Goal: Complete application form: Complete application form

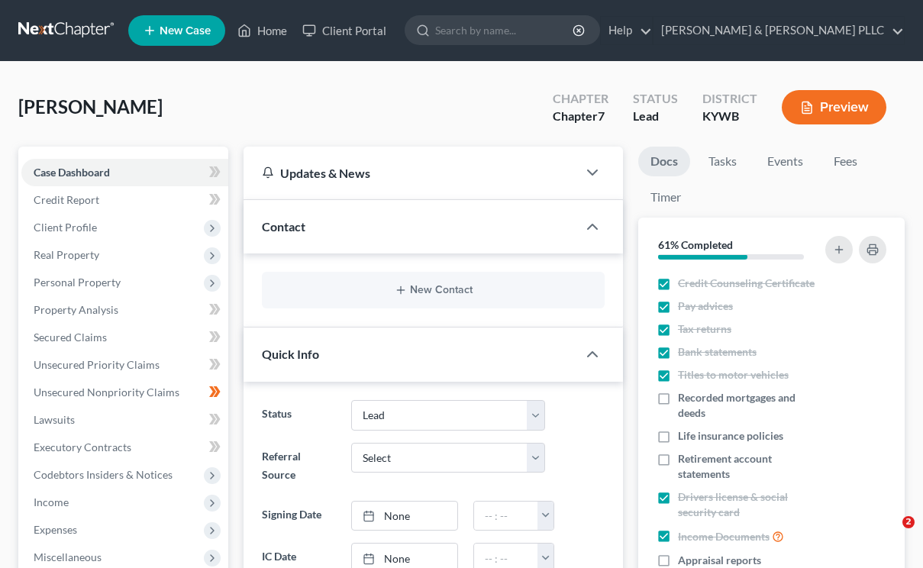
select select "4"
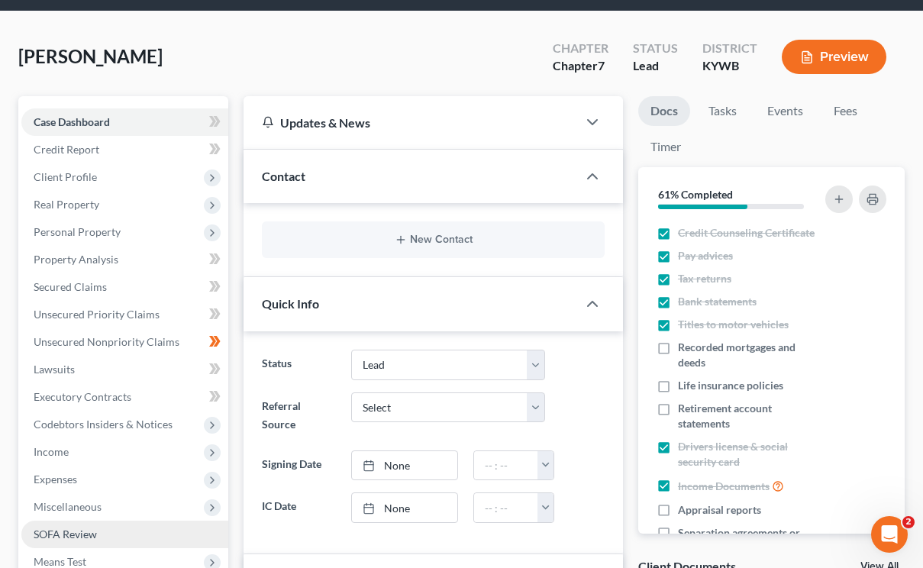
scroll to position [76, 0]
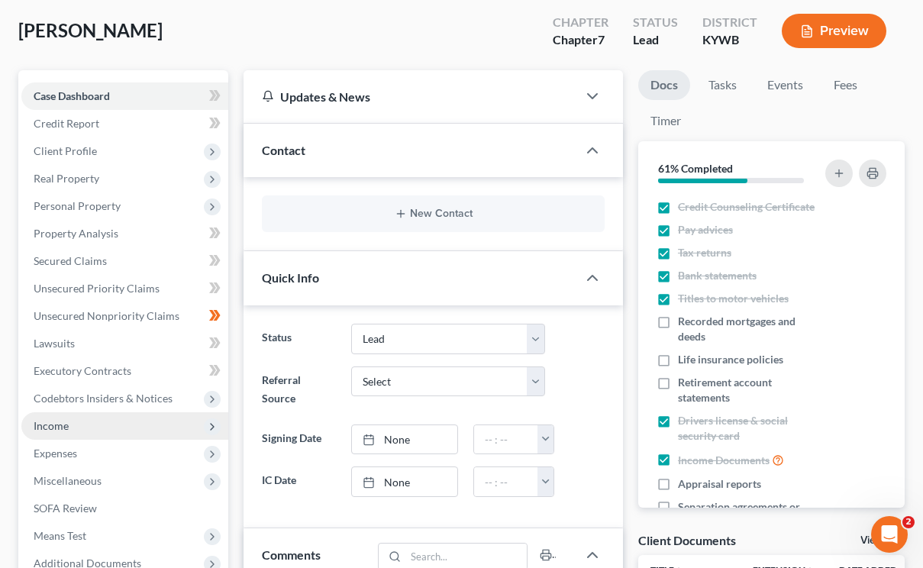
click at [60, 423] on span "Income" at bounding box center [51, 425] width 35 height 13
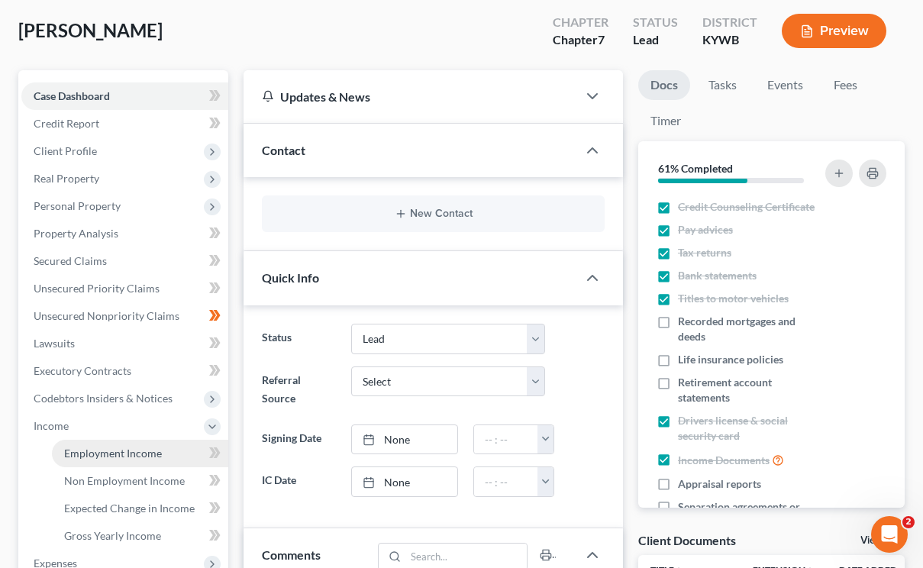
click at [113, 452] on span "Employment Income" at bounding box center [113, 453] width 98 height 13
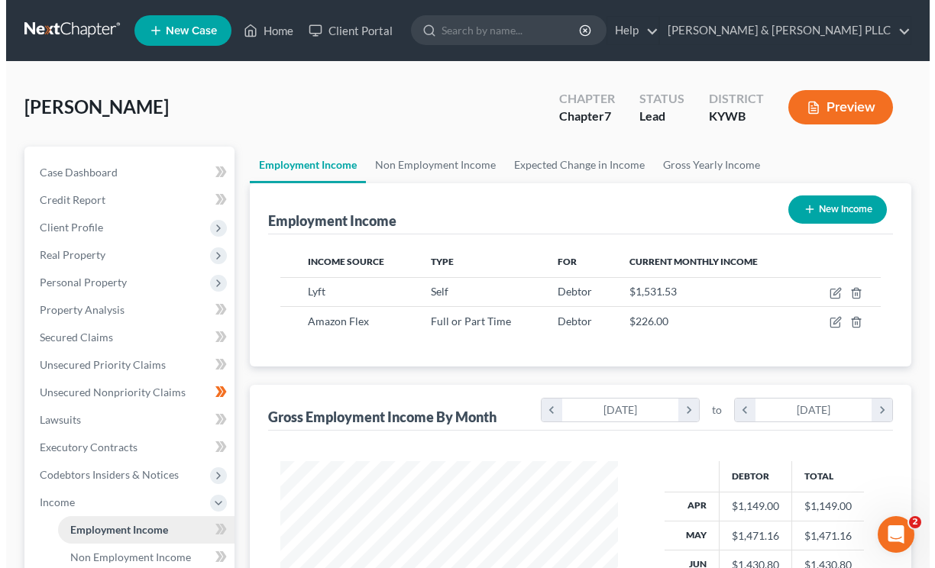
scroll to position [274, 367]
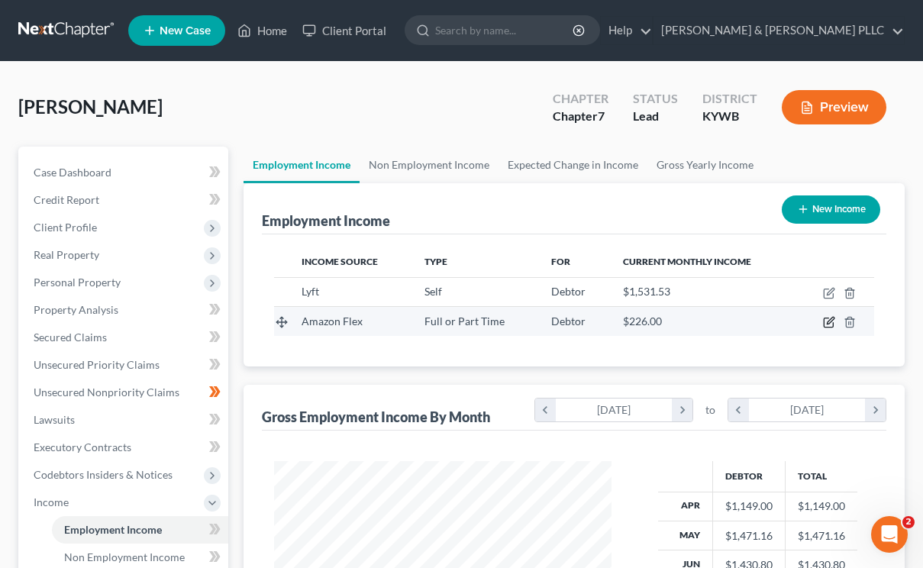
click at [825, 321] on icon "button" at bounding box center [829, 322] width 12 height 12
select select "0"
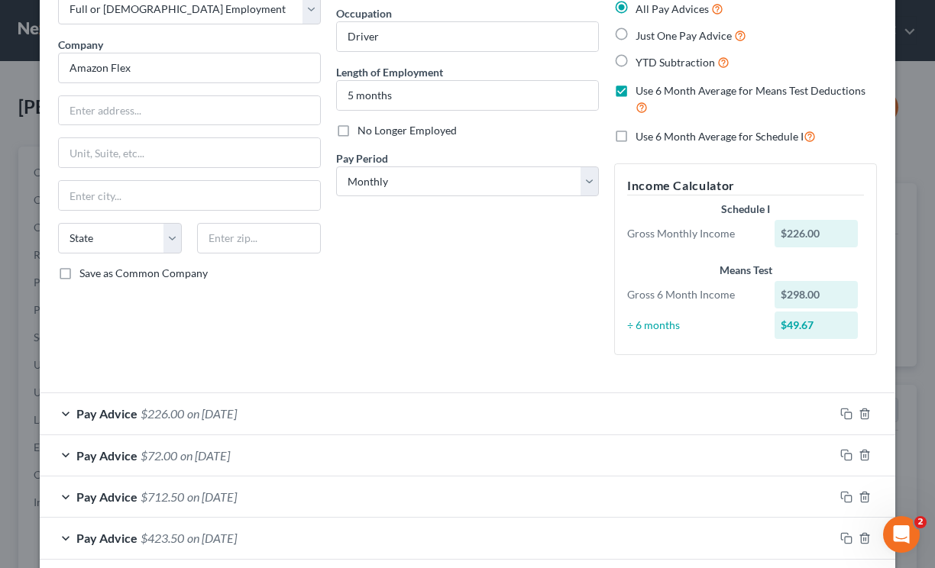
scroll to position [208, 0]
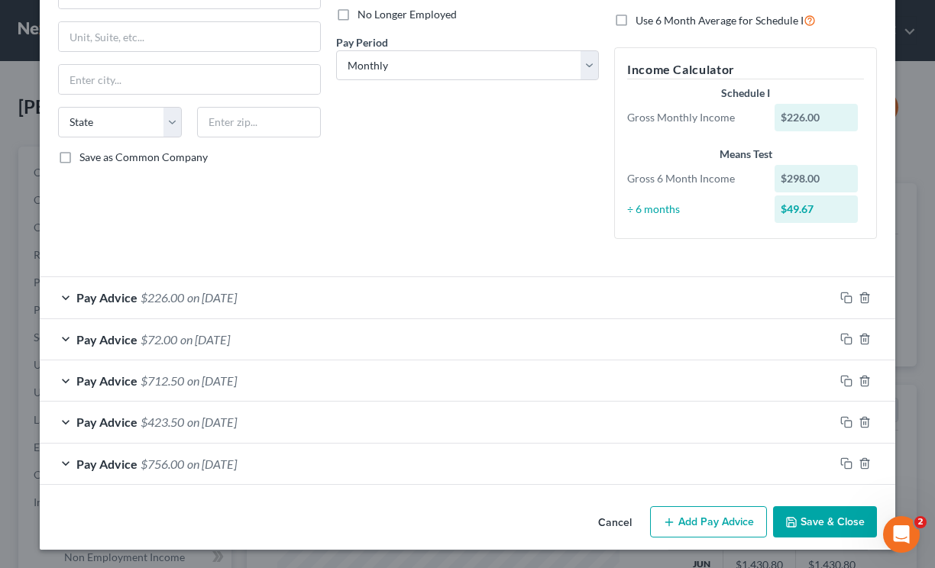
click at [713, 529] on button "Add Pay Advice" at bounding box center [708, 522] width 117 height 32
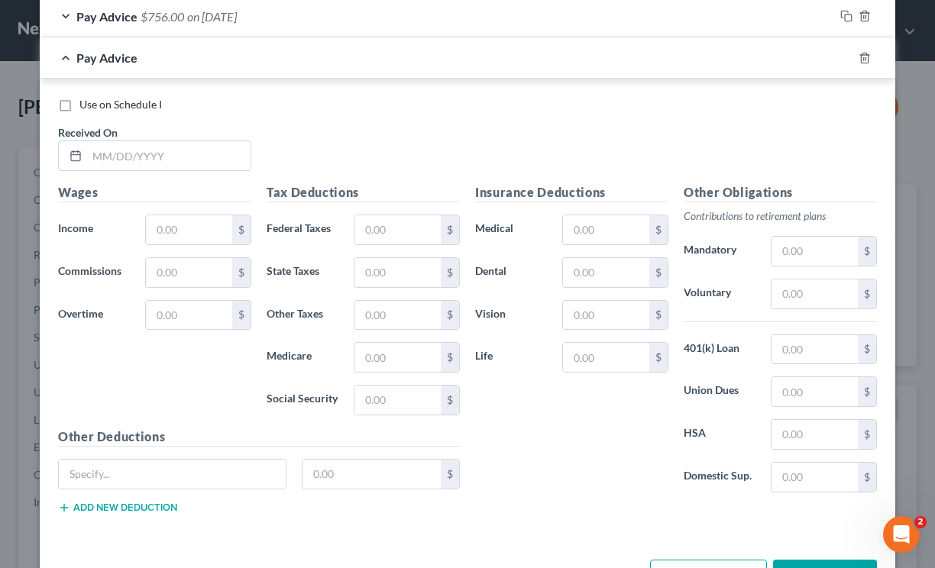
scroll to position [709, 0]
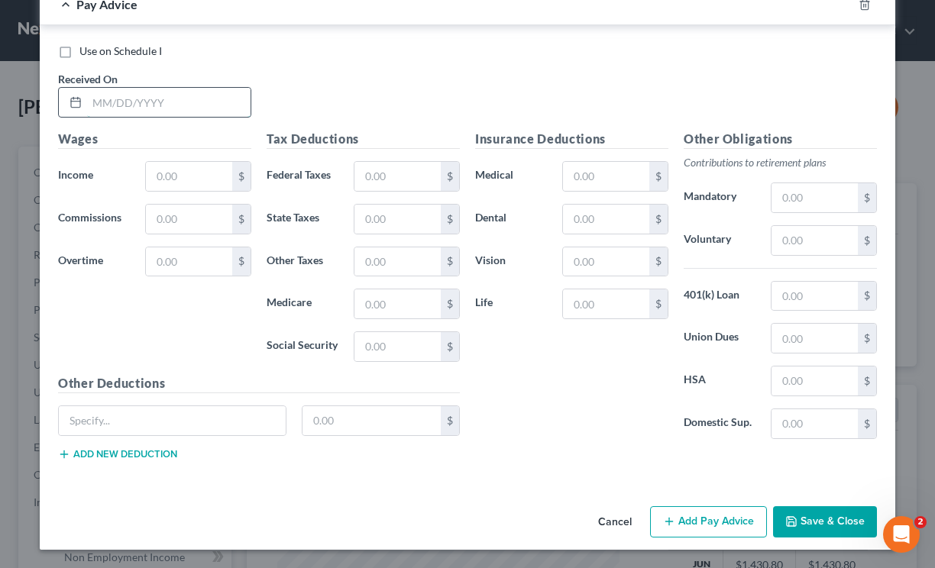
click at [115, 88] on input "text" at bounding box center [168, 102] width 163 height 29
type input "6/"
drag, startPoint x: 79, startPoint y: 77, endPoint x: 60, endPoint y: 96, distance: 26.5
click at [77, 79] on span "Received On" at bounding box center [88, 79] width 60 height 13
click at [71, 101] on rect at bounding box center [75, 102] width 9 height 9
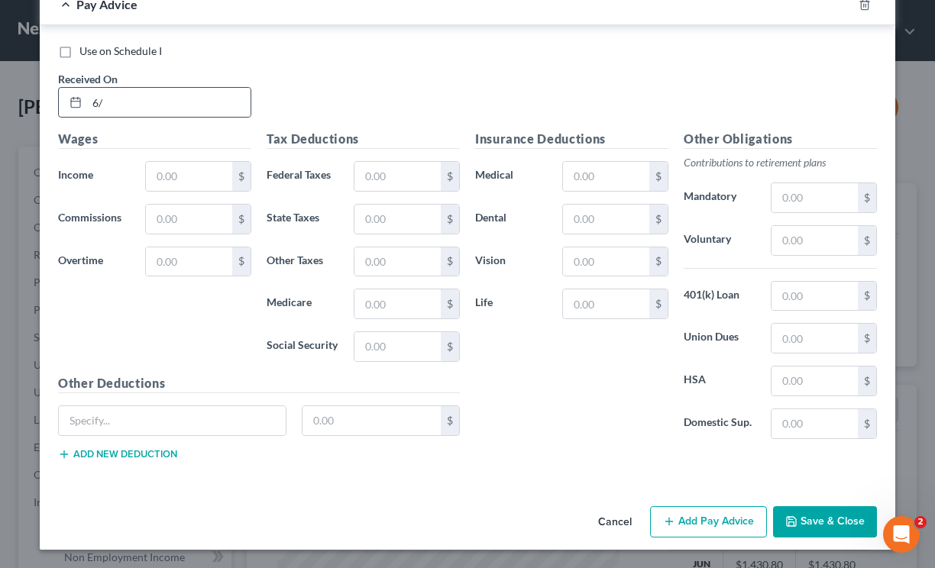
click at [71, 103] on rect at bounding box center [75, 102] width 9 height 9
click at [75, 102] on icon at bounding box center [75, 102] width 12 height 12
click at [70, 101] on icon at bounding box center [75, 102] width 12 height 12
click at [147, 107] on input "6/" at bounding box center [168, 102] width 163 height 29
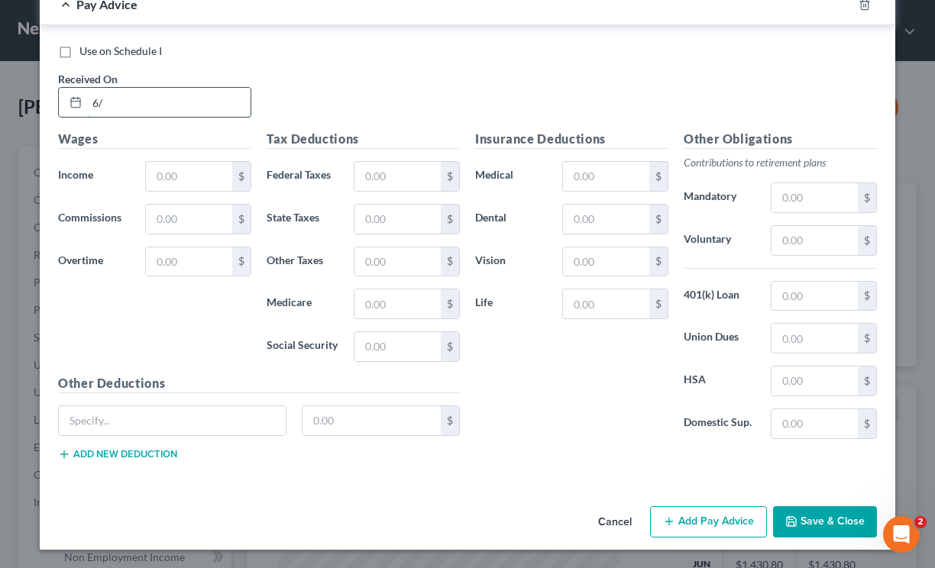
click at [147, 107] on input "6/" at bounding box center [168, 102] width 163 height 29
click at [69, 110] on div at bounding box center [73, 102] width 28 height 29
click at [69, 105] on icon at bounding box center [75, 102] width 12 height 12
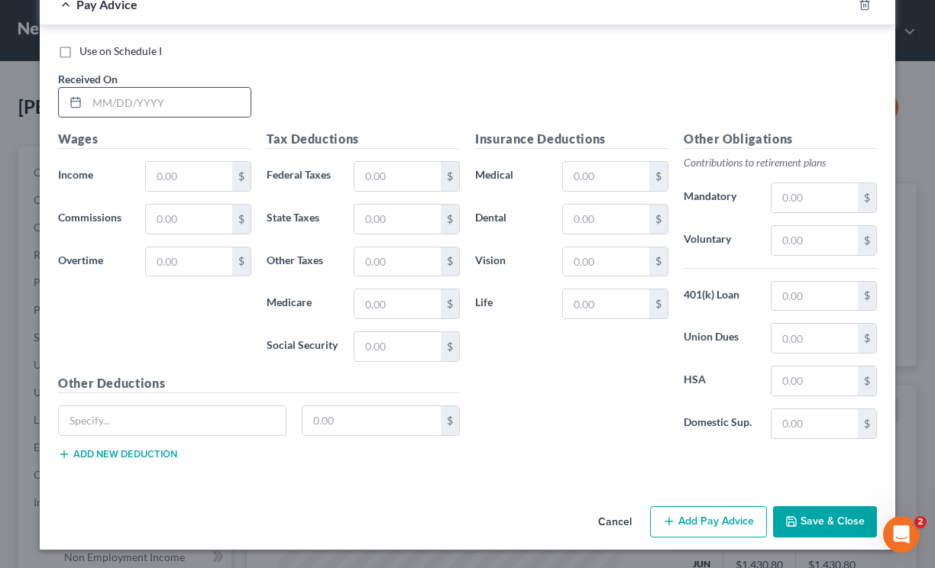
click at [69, 101] on icon at bounding box center [75, 102] width 12 height 12
drag, startPoint x: 269, startPoint y: 110, endPoint x: 231, endPoint y: 108, distance: 37.4
click at [268, 111] on div "Use on Schedule I Received On *" at bounding box center [467, 87] width 834 height 86
click at [231, 108] on input "text" at bounding box center [168, 102] width 163 height 29
drag, startPoint x: 228, startPoint y: 108, endPoint x: 218, endPoint y: 103, distance: 10.2
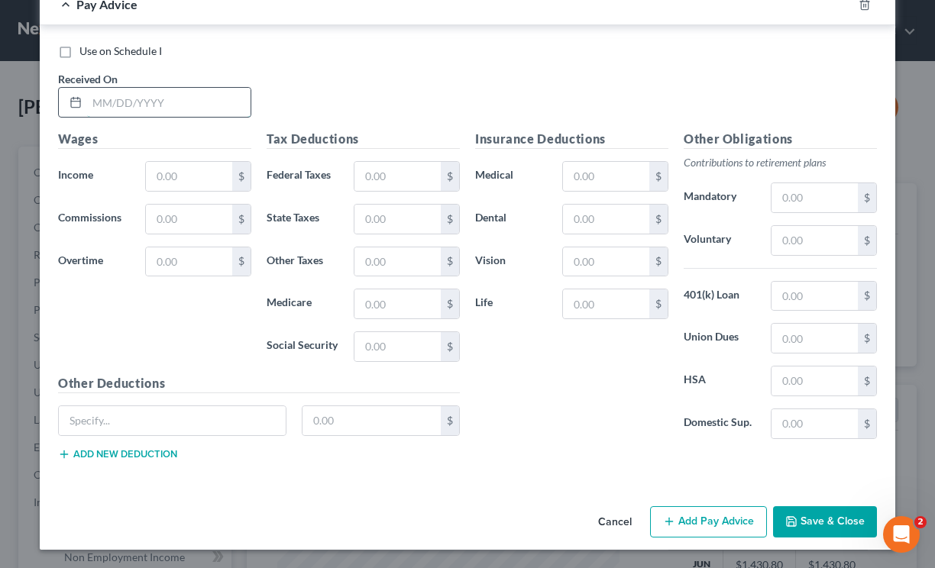
click at [228, 108] on input "text" at bounding box center [168, 102] width 163 height 29
click at [182, 95] on input "text" at bounding box center [168, 102] width 163 height 29
click at [179, 97] on input "text" at bounding box center [168, 102] width 163 height 29
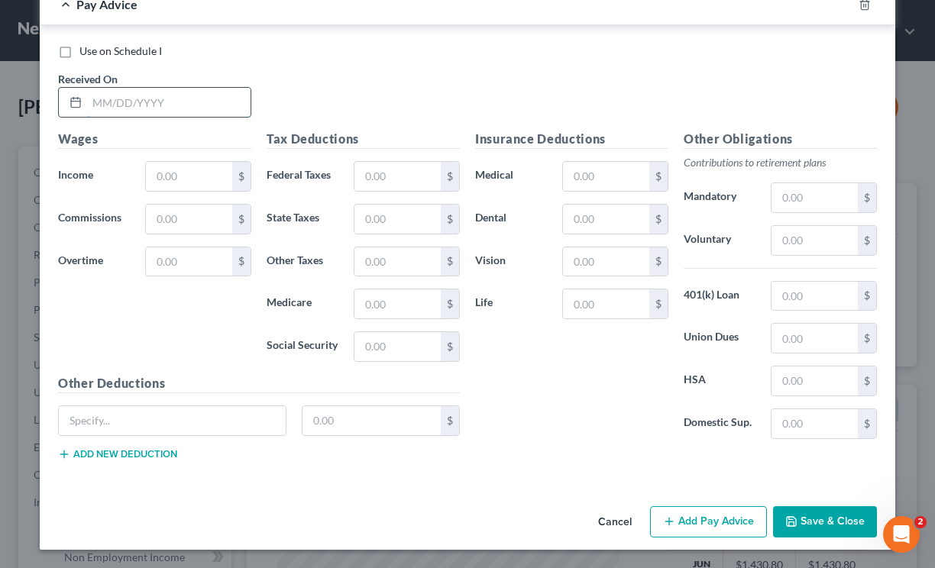
click at [179, 97] on input "text" at bounding box center [168, 102] width 163 height 29
click at [195, 100] on input "text" at bounding box center [168, 102] width 163 height 29
type input "[DATE]"
click at [188, 171] on input "text" at bounding box center [189, 176] width 86 height 29
type input "63.00"
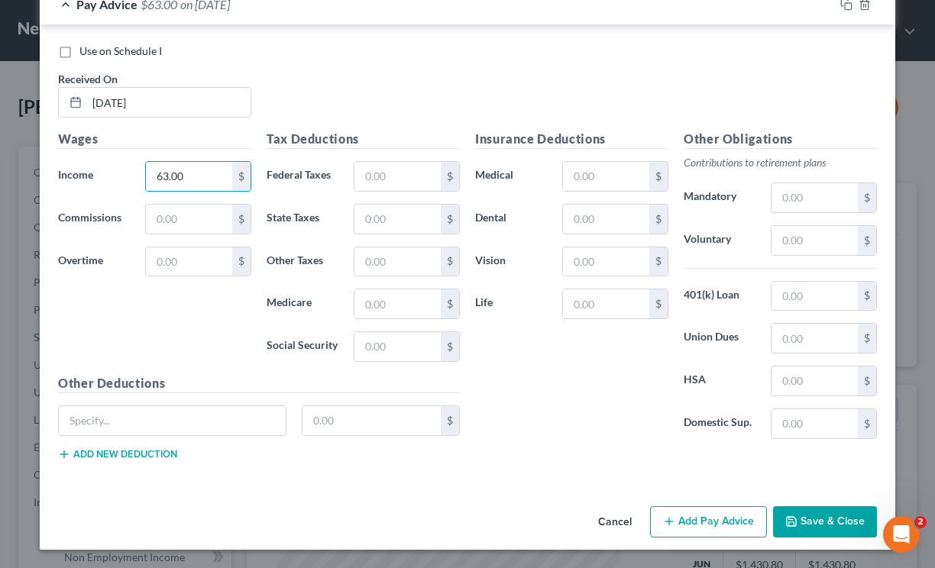
click at [709, 516] on button "Add Pay Advice" at bounding box center [708, 522] width 117 height 32
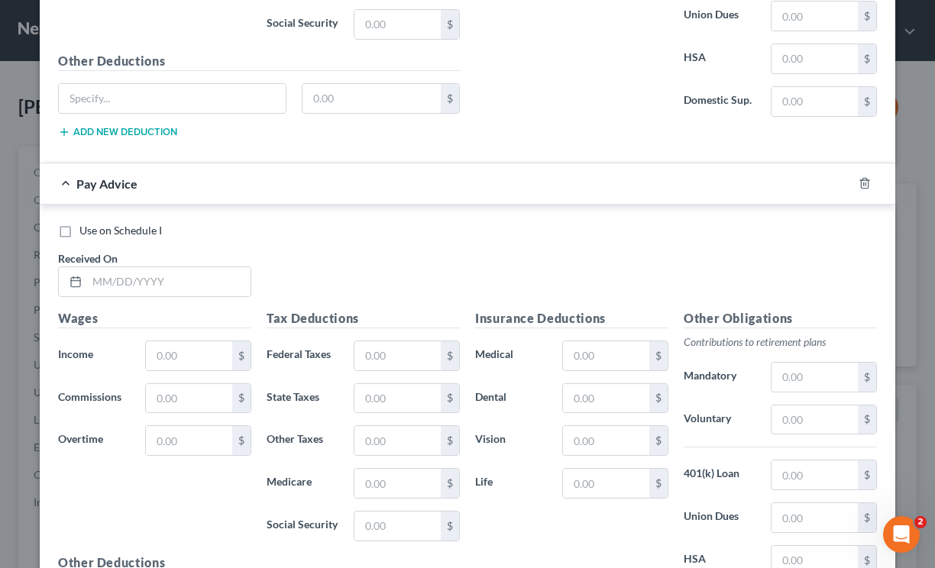
scroll to position [1091, 0]
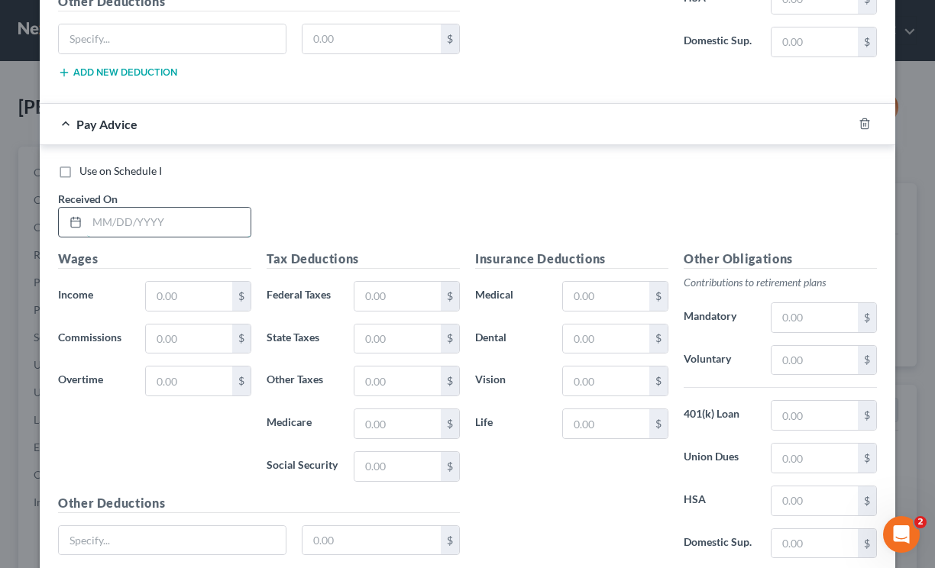
click at [138, 217] on input "text" at bounding box center [168, 222] width 163 height 29
click at [102, 217] on input "text" at bounding box center [168, 222] width 163 height 29
click at [136, 221] on input "9/24" at bounding box center [168, 222] width 163 height 29
type input "[DATE]"
click at [158, 293] on input "text" at bounding box center [189, 296] width 86 height 29
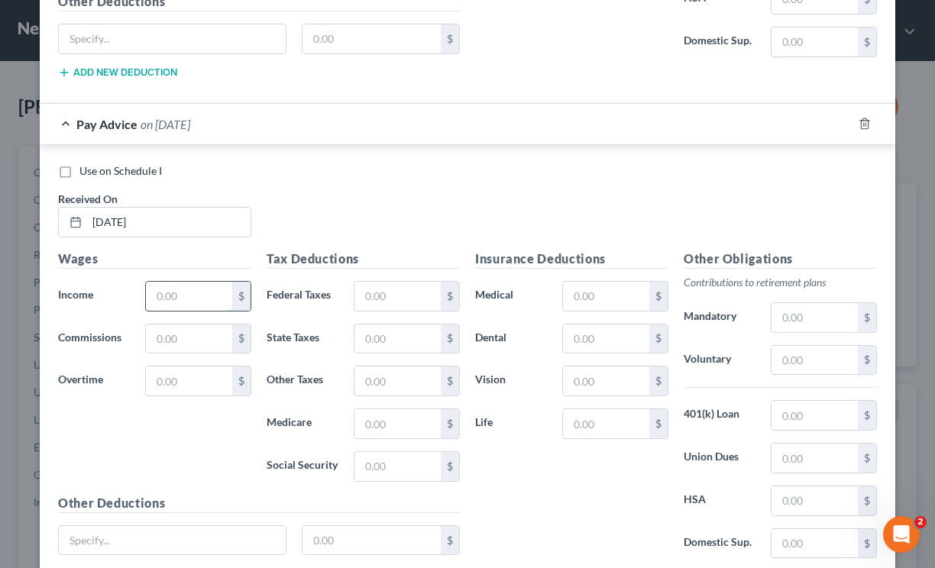
click at [162, 287] on input "text" at bounding box center [189, 296] width 86 height 29
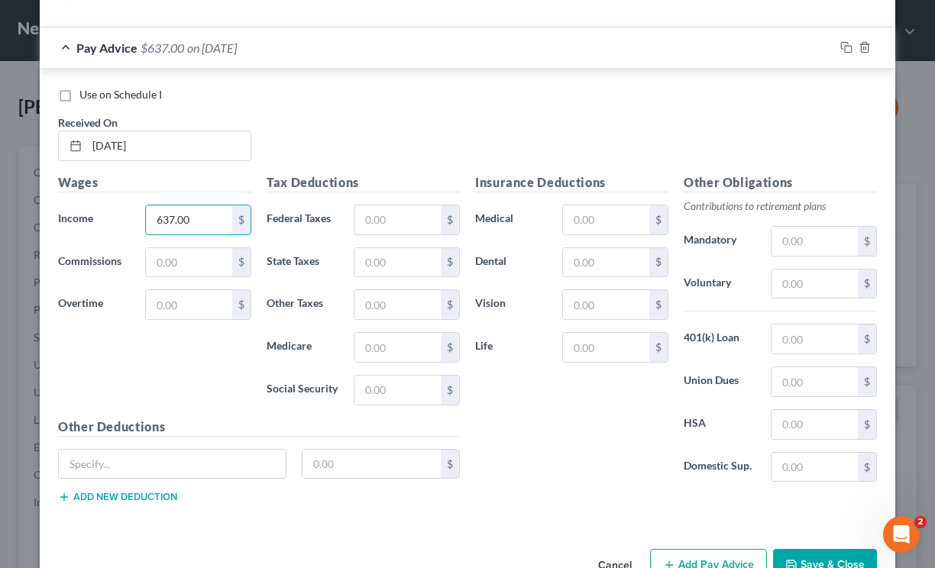
scroll to position [1211, 0]
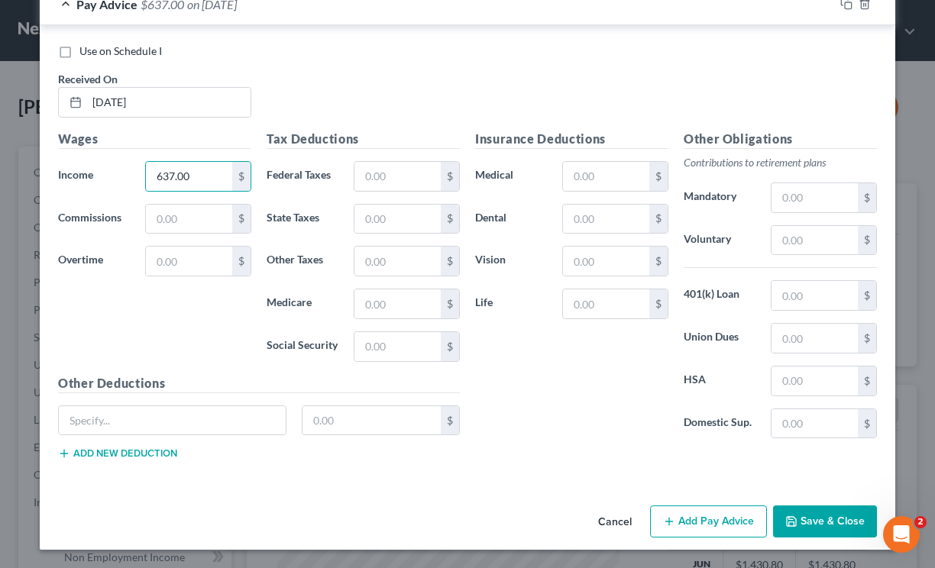
click at [723, 511] on button "Add Pay Advice" at bounding box center [708, 521] width 117 height 32
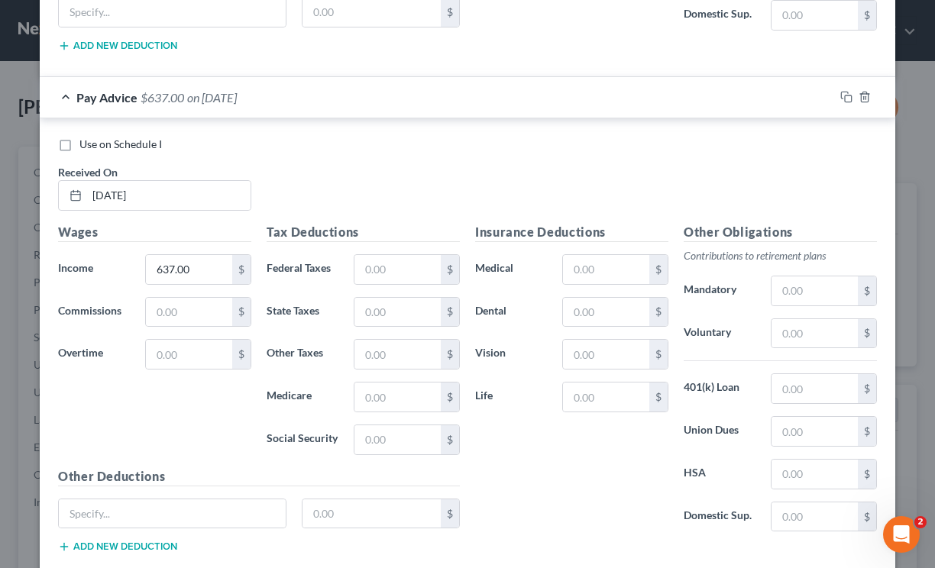
scroll to position [1135, 0]
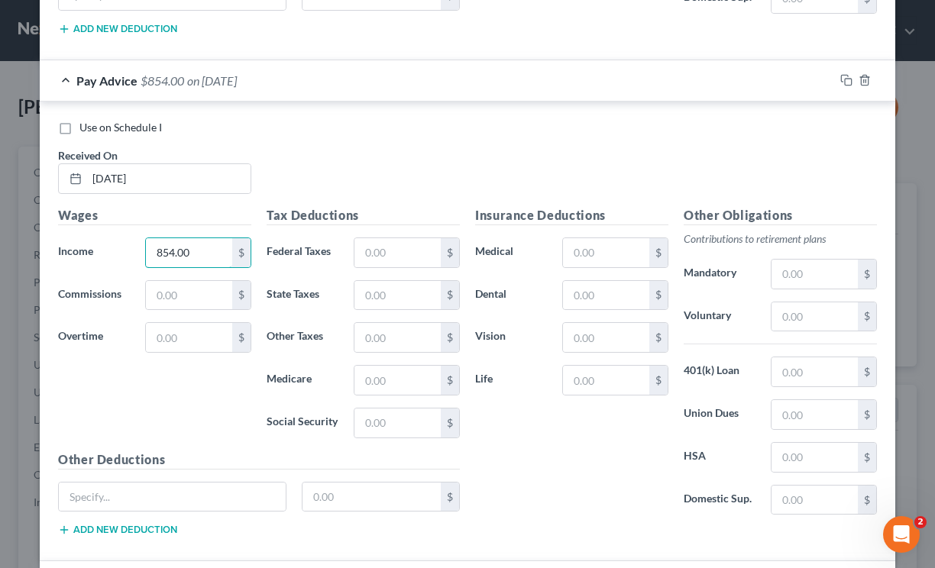
type input "854.00"
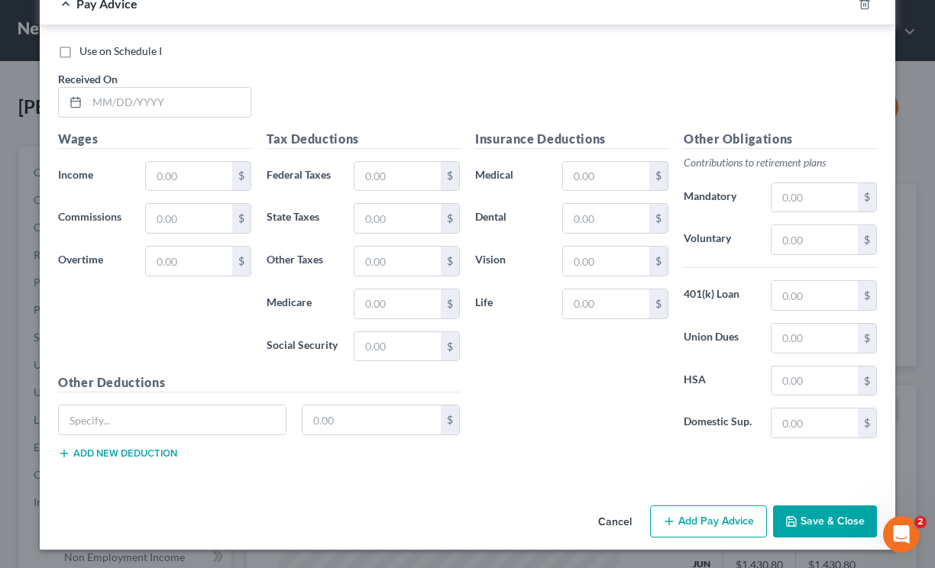
click at [829, 513] on button "Save & Close" at bounding box center [825, 521] width 104 height 32
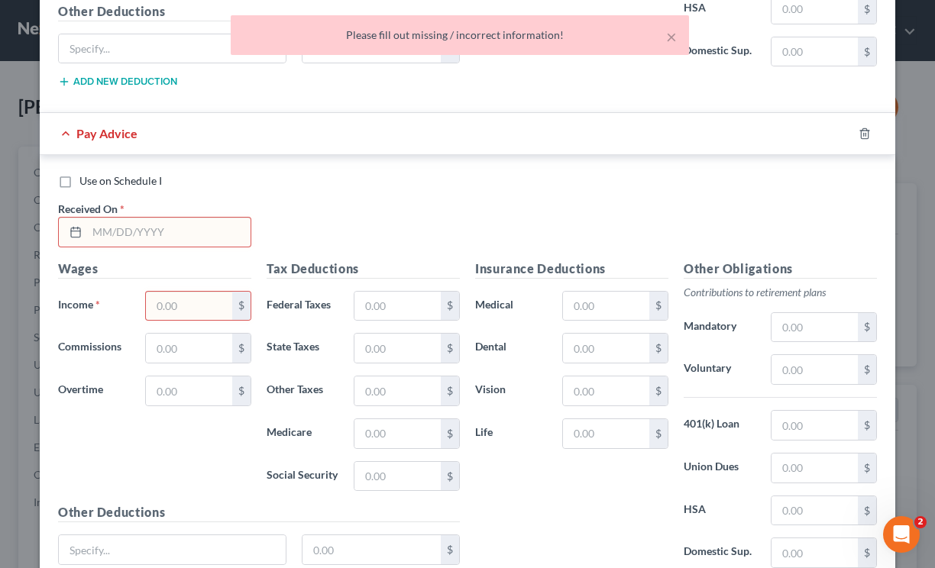
scroll to position [1560, 0]
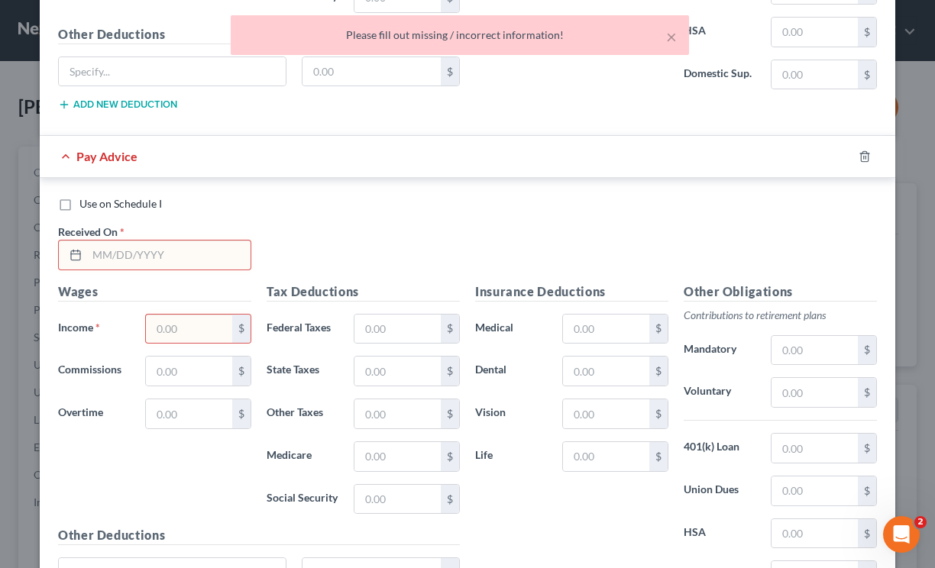
click at [865, 158] on div at bounding box center [873, 156] width 43 height 24
click at [861, 155] on icon "button" at bounding box center [864, 156] width 12 height 12
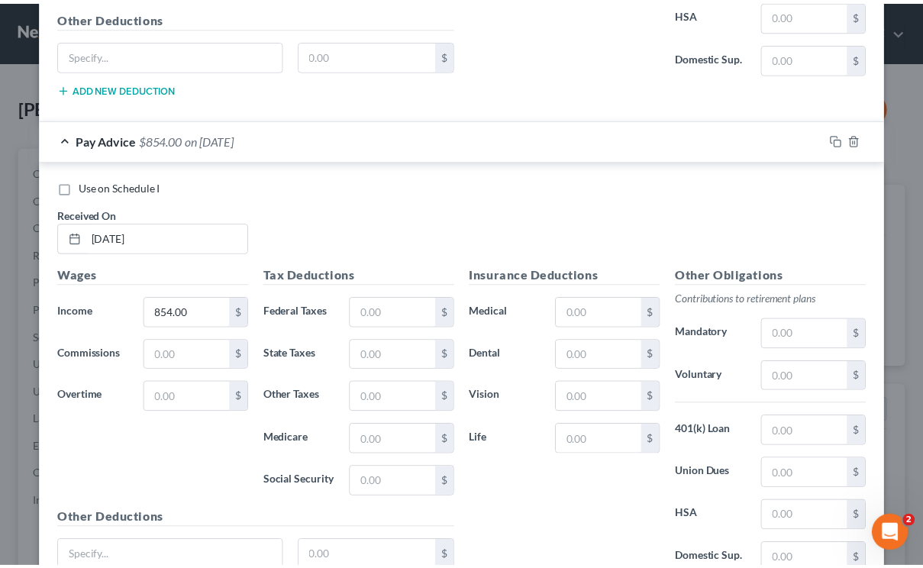
scroll to position [1211, 0]
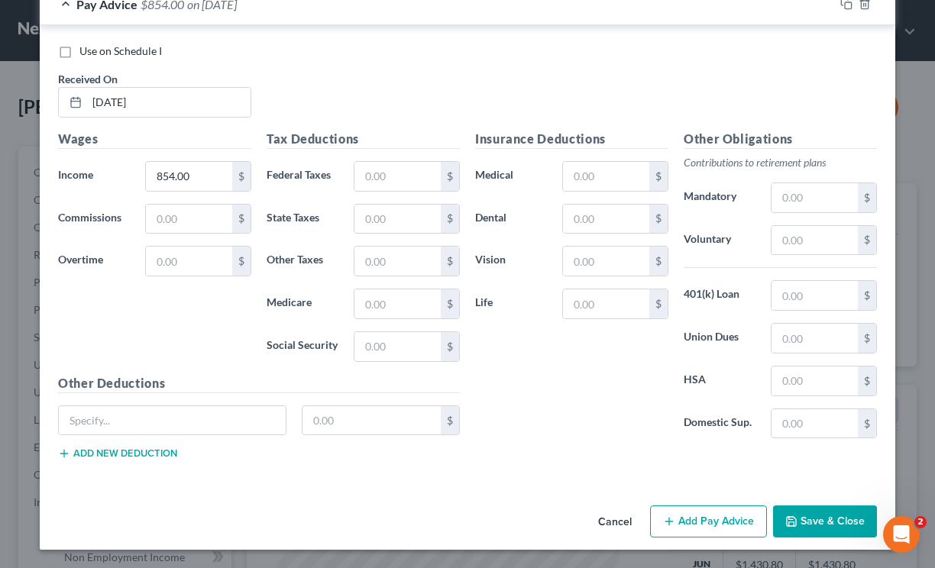
click at [841, 525] on button "Save & Close" at bounding box center [825, 521] width 104 height 32
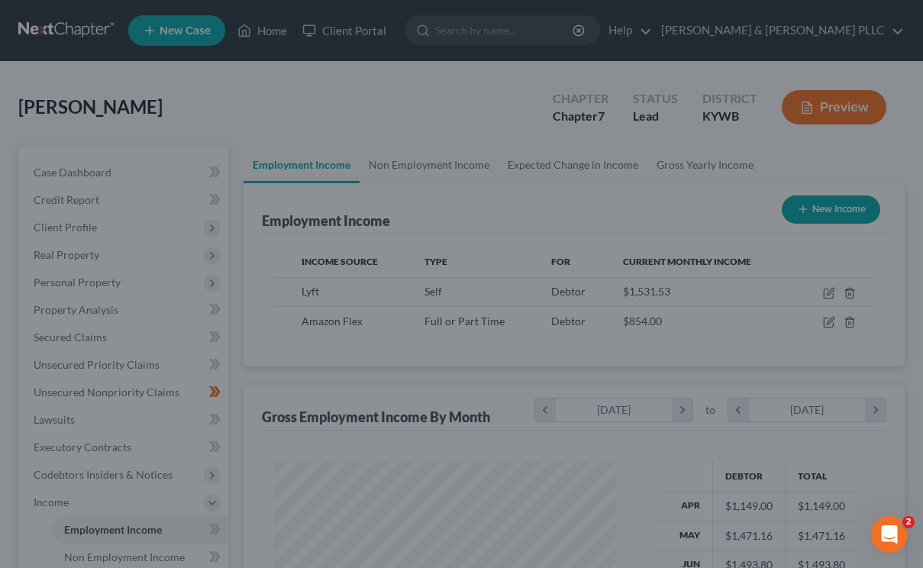
scroll to position [763270, 763175]
